Goal: Information Seeking & Learning: Find specific fact

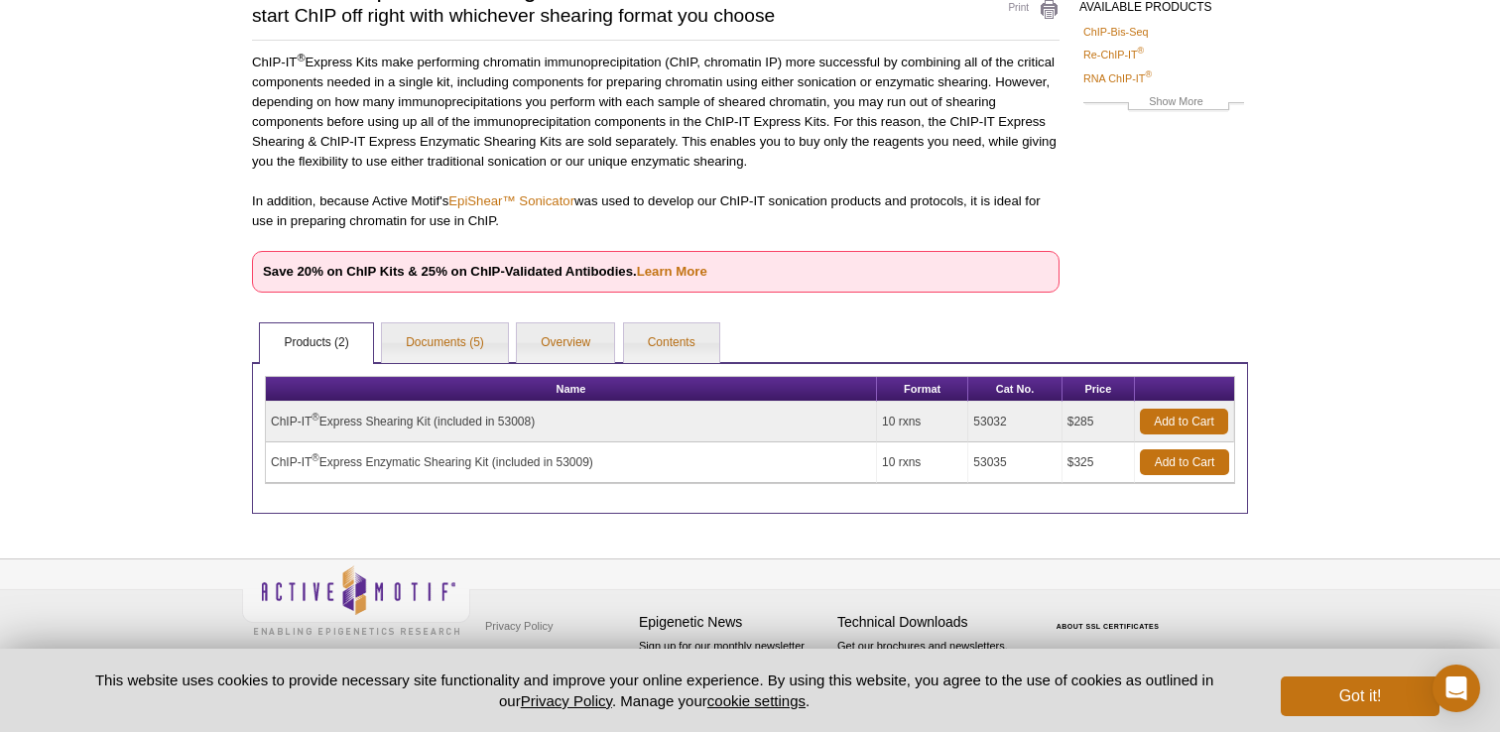
scroll to position [181, 0]
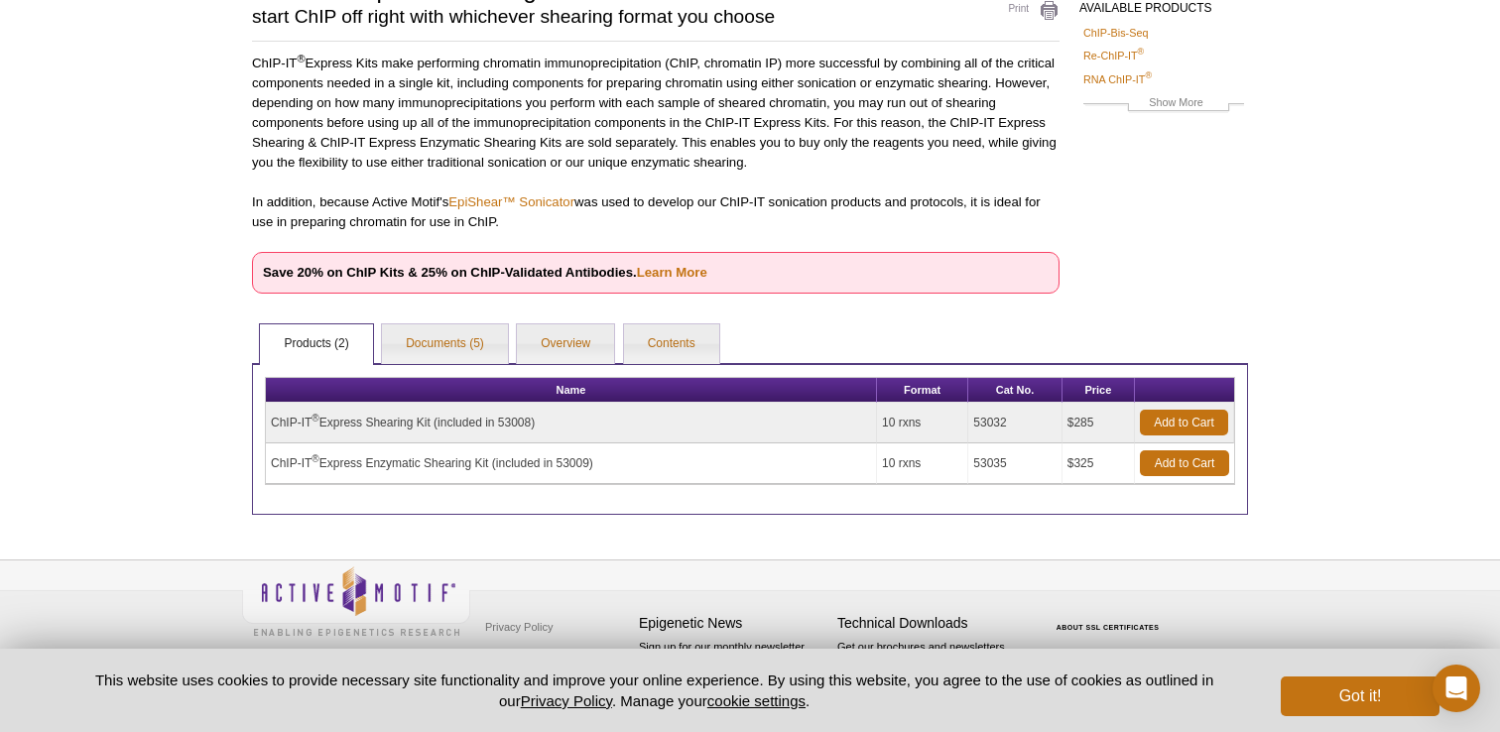
click at [410, 423] on td "ChIP-IT ® Express Shearing Kit (included in 53008)" at bounding box center [571, 423] width 611 height 41
click at [223, 422] on div "Active Motif Logo Enabling Epigenetics Research 0 Search Skip to content Active…" at bounding box center [750, 276] width 1500 height 914
drag, startPoint x: 272, startPoint y: 461, endPoint x: 649, endPoint y: 457, distance: 377.0
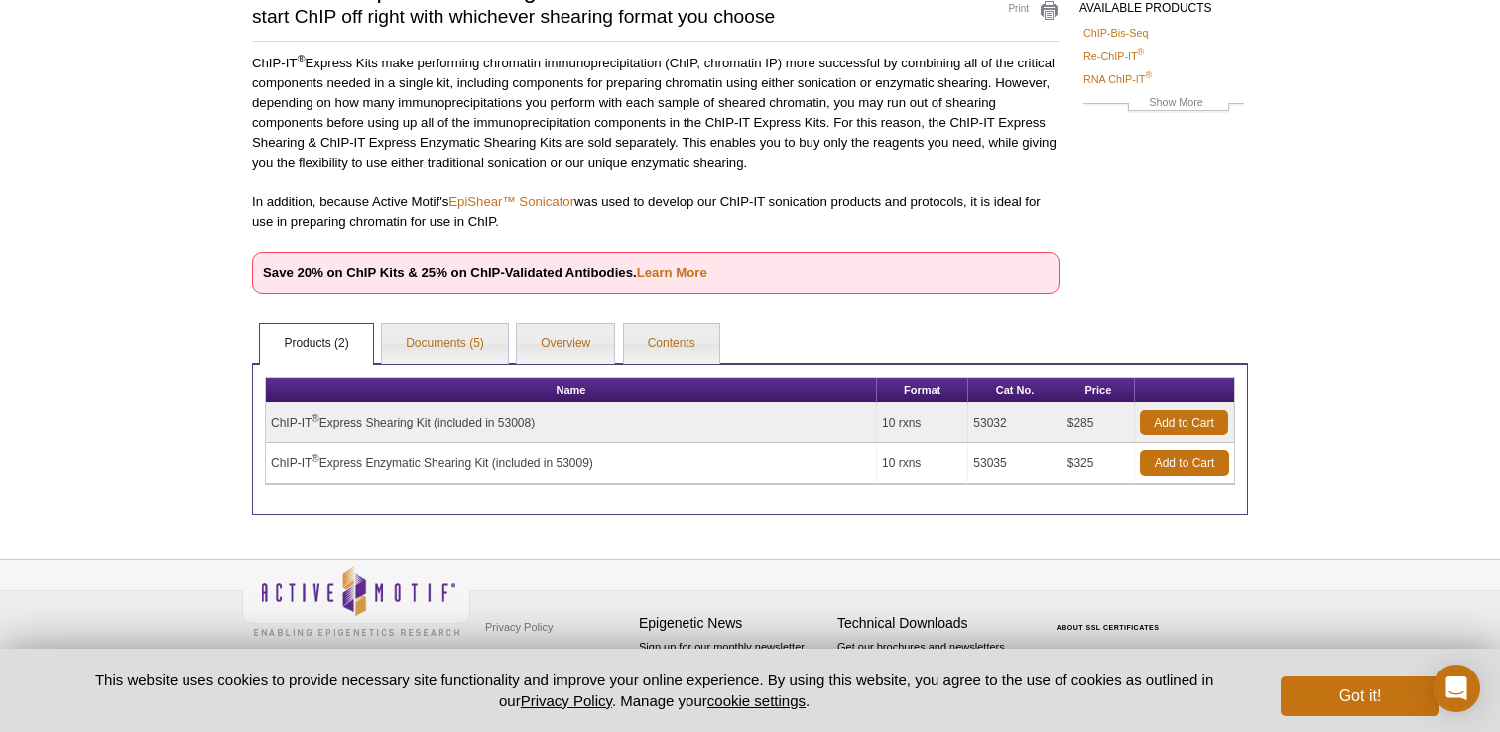
click at [649, 457] on td "ChIP-IT ® Express Enzymatic Shearing Kit (included in 53009)" at bounding box center [571, 463] width 611 height 41
click at [987, 460] on td "53035" at bounding box center [1014, 463] width 93 height 41
copy td "53035"
